Goal: Transaction & Acquisition: Obtain resource

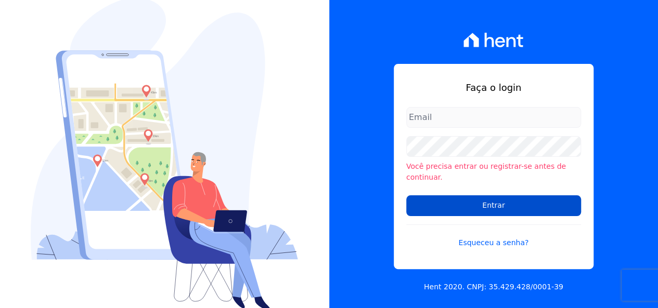
type input "[EMAIL_ADDRESS][DOMAIN_NAME]"
click at [439, 199] on input "Entrar" at bounding box center [493, 206] width 175 height 21
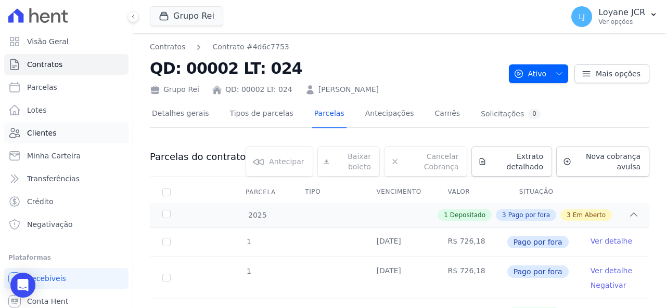
click at [62, 131] on link "Clientes" at bounding box center [66, 133] width 124 height 21
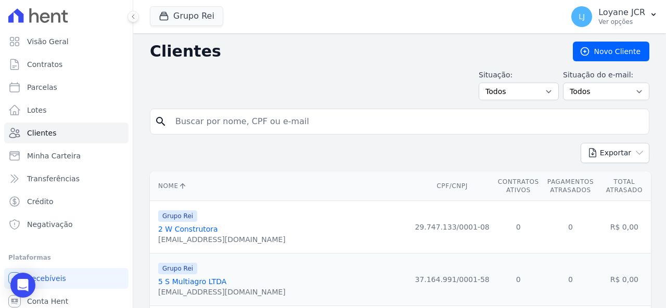
click at [272, 129] on input "search" at bounding box center [406, 121] width 475 height 21
paste input "19471"
drag, startPoint x: 215, startPoint y: 126, endPoint x: 152, endPoint y: 120, distance: 63.8
click at [152, 120] on div "search 19471" at bounding box center [399, 122] width 499 height 26
paste input "04.809.358/0001-10"
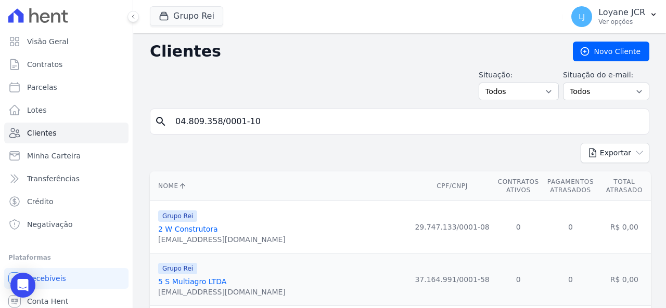
type input "04.809.358/0001-10"
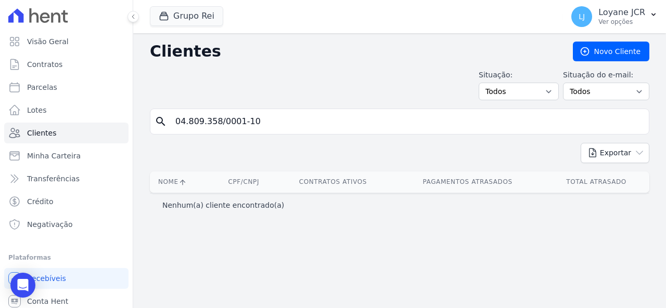
drag, startPoint x: 350, startPoint y: 125, endPoint x: 333, endPoint y: 116, distance: 18.4
click at [348, 123] on input "04.809.358/0001-10" at bounding box center [406, 121] width 475 height 21
type input "04809358000110"
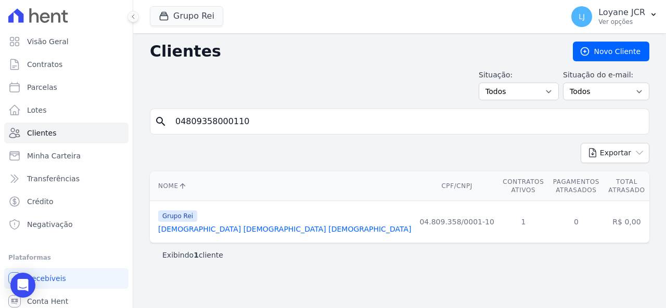
click at [205, 225] on link "[DEMOGRAPHIC_DATA] [DEMOGRAPHIC_DATA] [DEMOGRAPHIC_DATA]" at bounding box center [284, 229] width 253 height 8
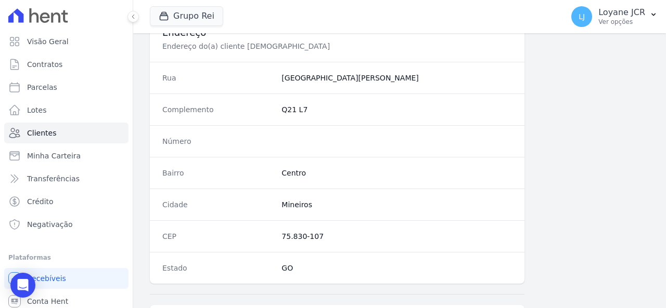
scroll to position [716, 0]
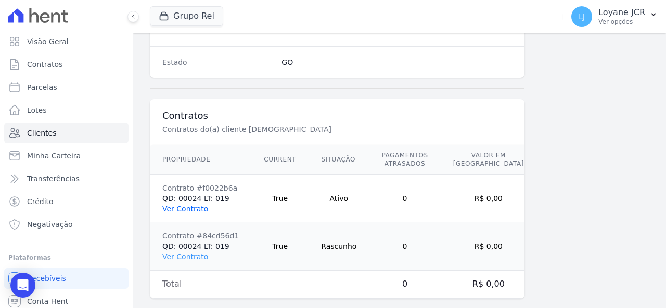
click at [187, 205] on link "Ver Contrato" at bounding box center [185, 209] width 46 height 8
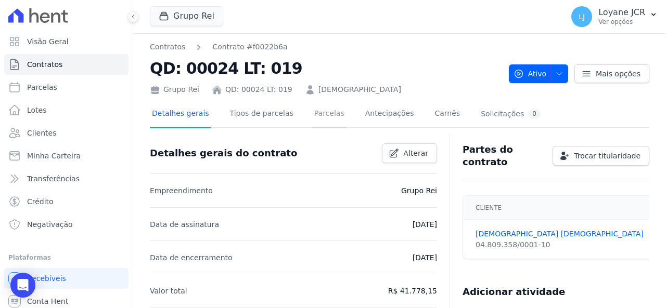
click at [316, 117] on link "Parcelas" at bounding box center [329, 115] width 34 height 28
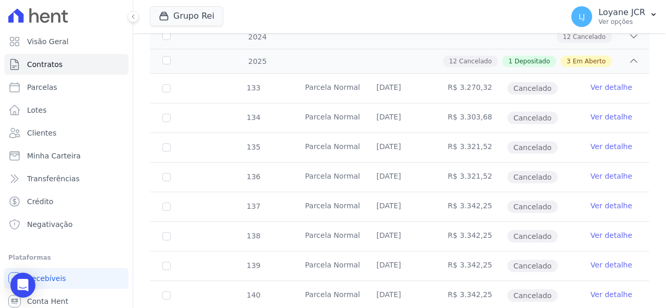
scroll to position [52, 0]
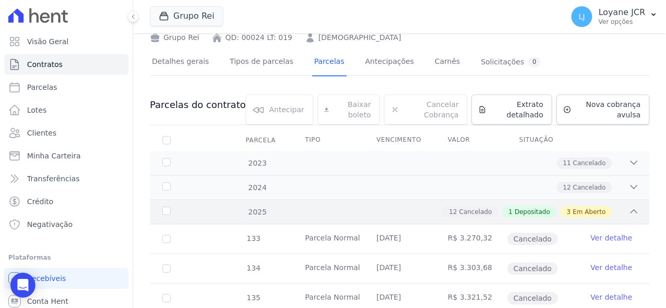
click at [303, 211] on div "12 Cancelado 1 Depositado 3 Em Aberto" at bounding box center [424, 211] width 430 height 11
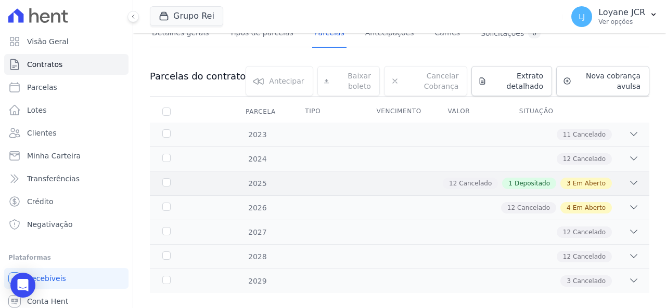
scroll to position [95, 0]
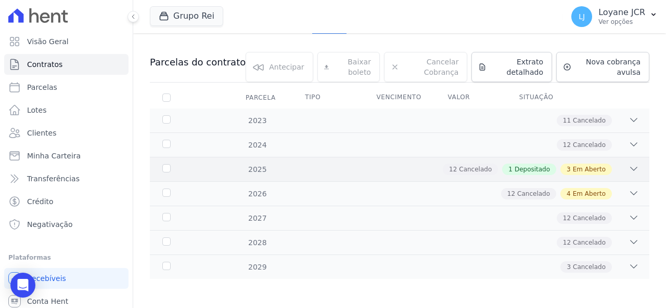
click at [290, 173] on div "12 Cancelado 1 Depositado 3 Em Aberto" at bounding box center [424, 169] width 430 height 11
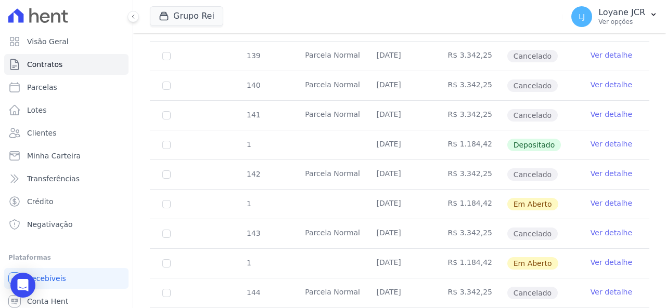
scroll to position [407, 0]
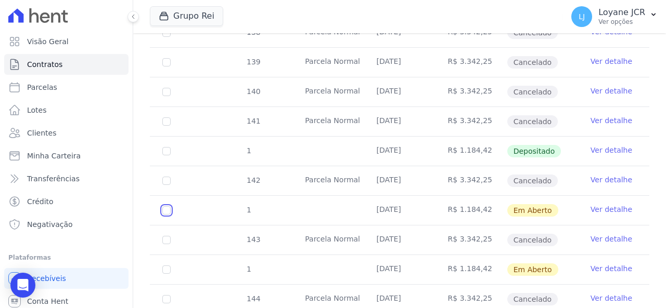
click at [167, 206] on input "checkbox" at bounding box center [166, 210] width 8 height 8
checkbox input "true"
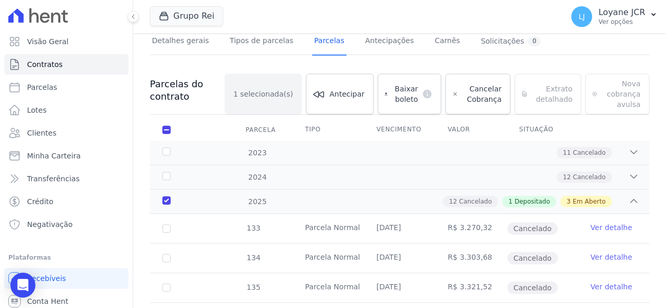
scroll to position [1, 0]
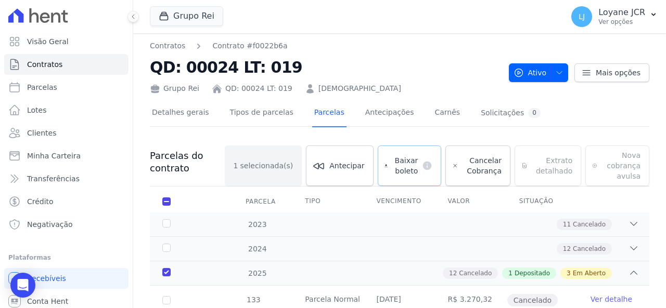
click at [410, 165] on span "Baixar boleto" at bounding box center [405, 166] width 26 height 21
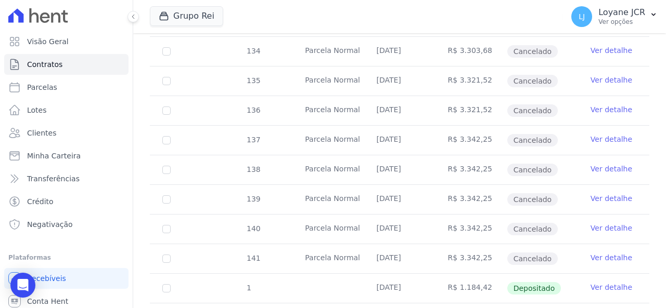
scroll to position [365, 0]
